Goal: Task Accomplishment & Management: Manage account settings

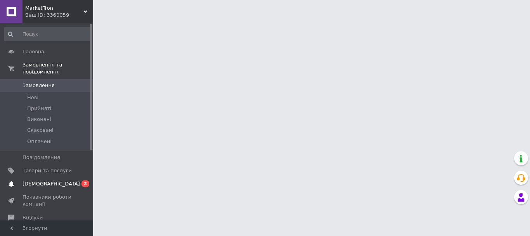
click at [57, 180] on span "[DEMOGRAPHIC_DATA]" at bounding box center [47, 183] width 49 height 7
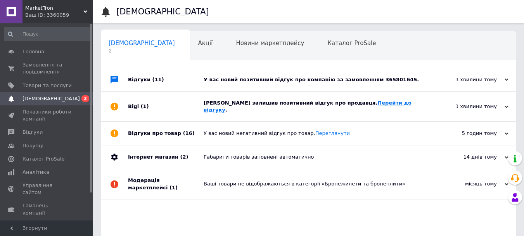
click at [346, 104] on link "Перейти до відгуку" at bounding box center [308, 106] width 208 height 13
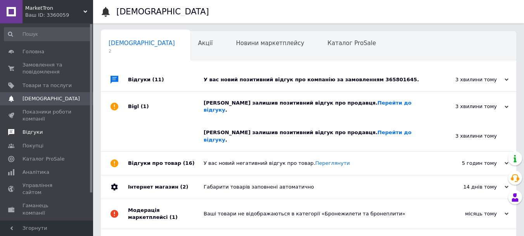
click at [28, 131] on span "Відгуки" at bounding box center [33, 131] width 20 height 7
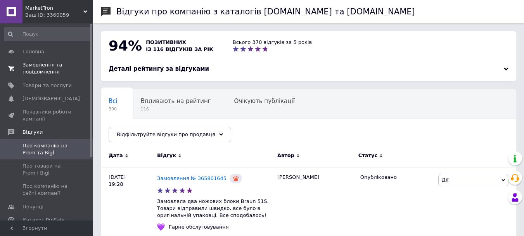
click at [31, 64] on span "Замовлення та повідомлення" at bounding box center [47, 68] width 49 height 14
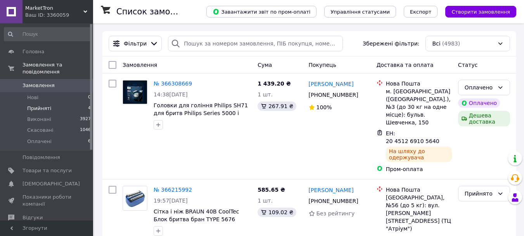
click at [35, 105] on span "Прийняті" at bounding box center [39, 108] width 24 height 7
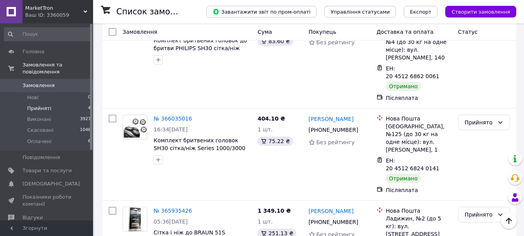
scroll to position [197, 0]
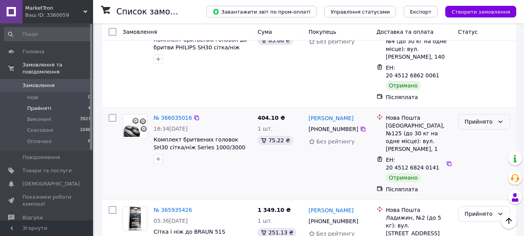
click at [480, 117] on div "Прийнято" at bounding box center [479, 121] width 29 height 9
click at [483, 106] on li "Виконано" at bounding box center [484, 108] width 51 height 14
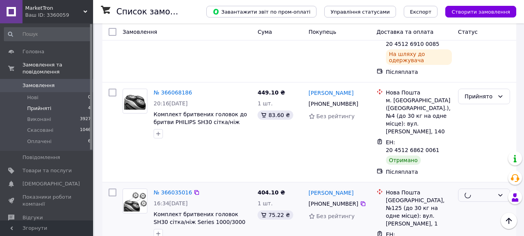
scroll to position [119, 0]
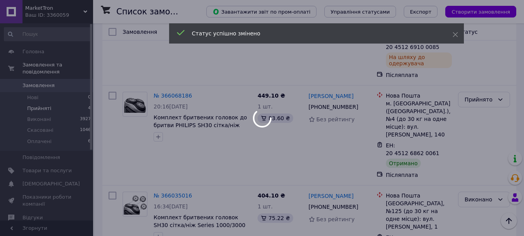
click at [479, 81] on div at bounding box center [262, 118] width 524 height 236
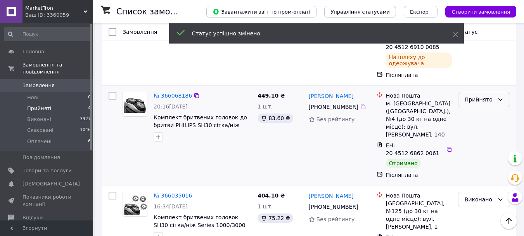
click at [480, 95] on div "Прийнято" at bounding box center [479, 99] width 29 height 9
click at [482, 94] on li "Виконано" at bounding box center [484, 93] width 51 height 14
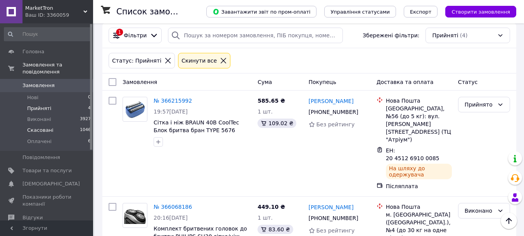
scroll to position [3, 0]
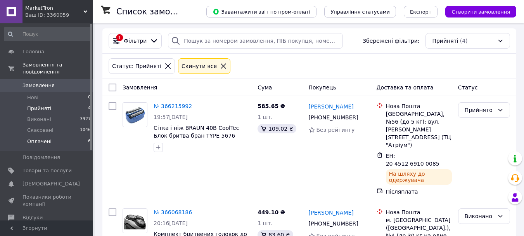
click at [46, 138] on span "Оплачені" at bounding box center [39, 141] width 24 height 7
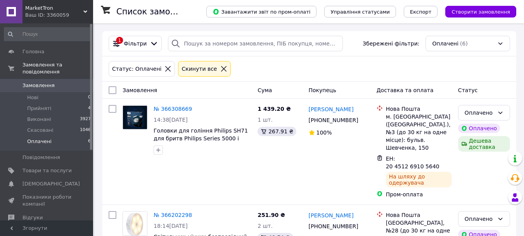
click at [31, 82] on span "Замовлення" at bounding box center [39, 85] width 32 height 7
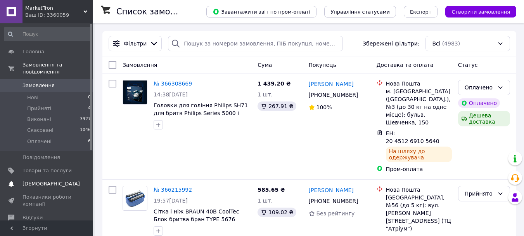
click at [47, 180] on span "[DEMOGRAPHIC_DATA]" at bounding box center [51, 183] width 57 height 7
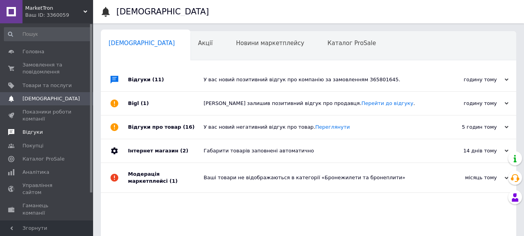
click at [32, 132] on span "Відгуки" at bounding box center [33, 131] width 20 height 7
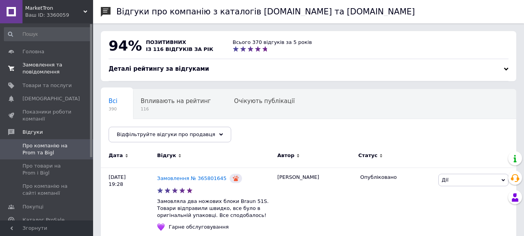
click at [42, 70] on span "Замовлення та повідомлення" at bounding box center [47, 68] width 49 height 14
